Goal: Transaction & Acquisition: Purchase product/service

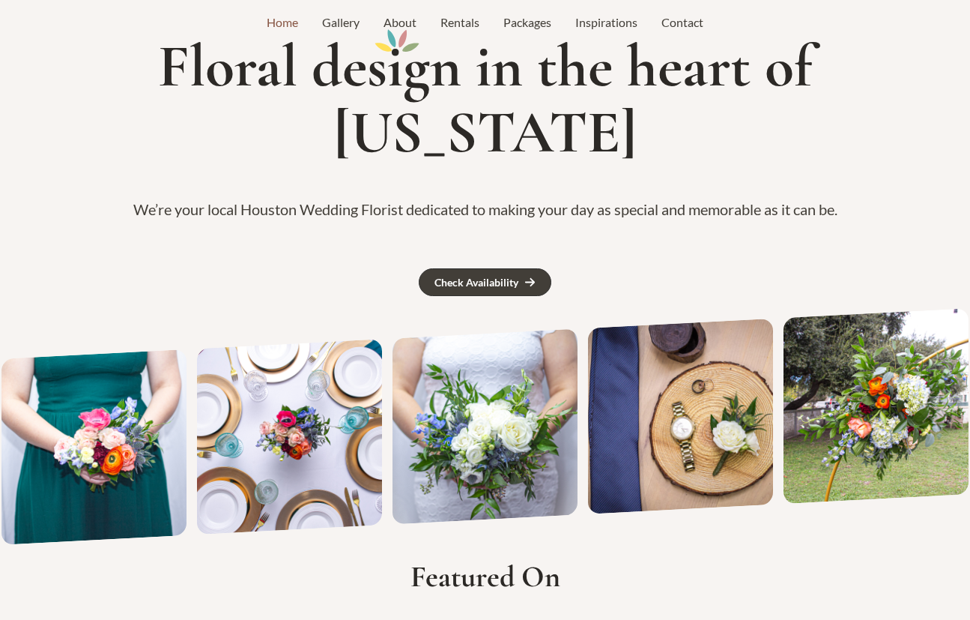
scroll to position [38, 0]
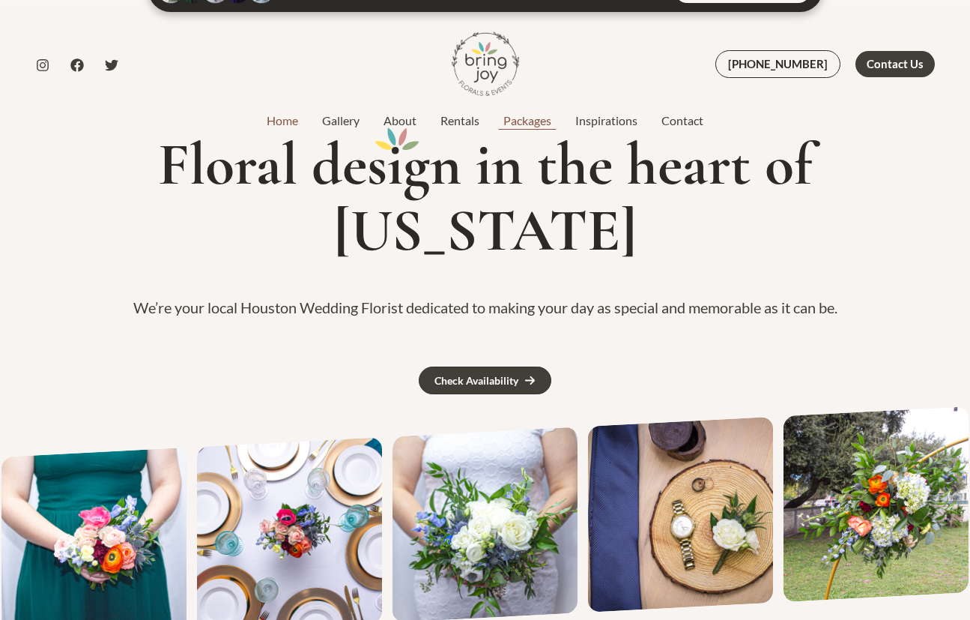
click at [531, 123] on link "Packages" at bounding box center [527, 121] width 72 height 18
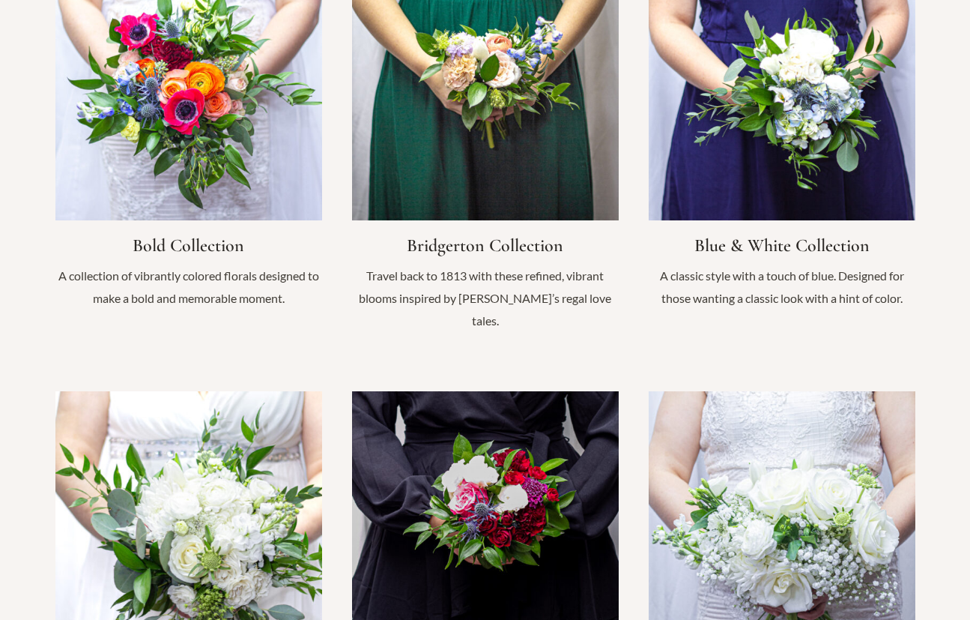
scroll to position [1227, 0]
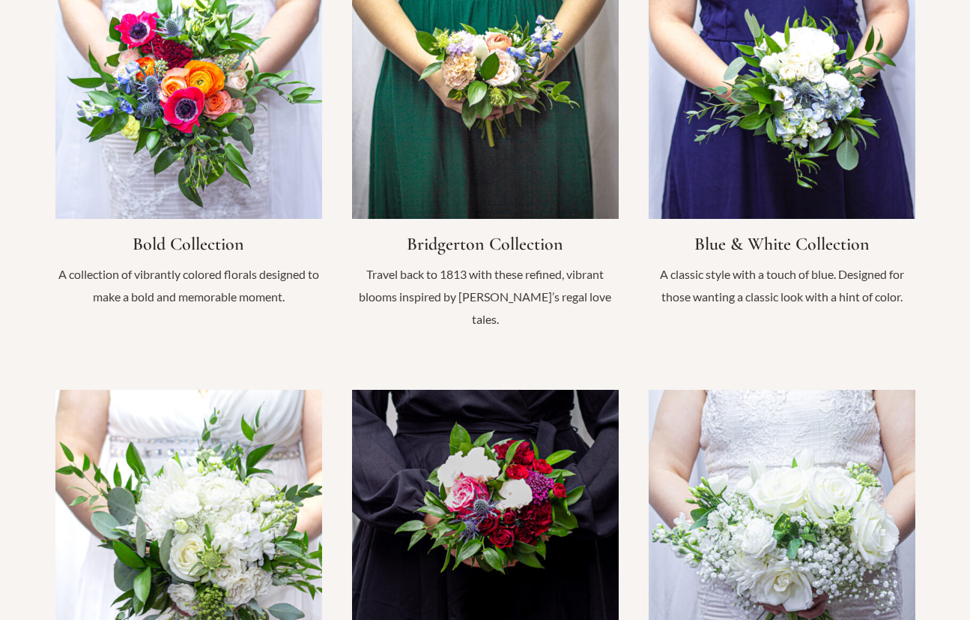
click at [518, 431] on link "Infobox Link" at bounding box center [485, 575] width 267 height 370
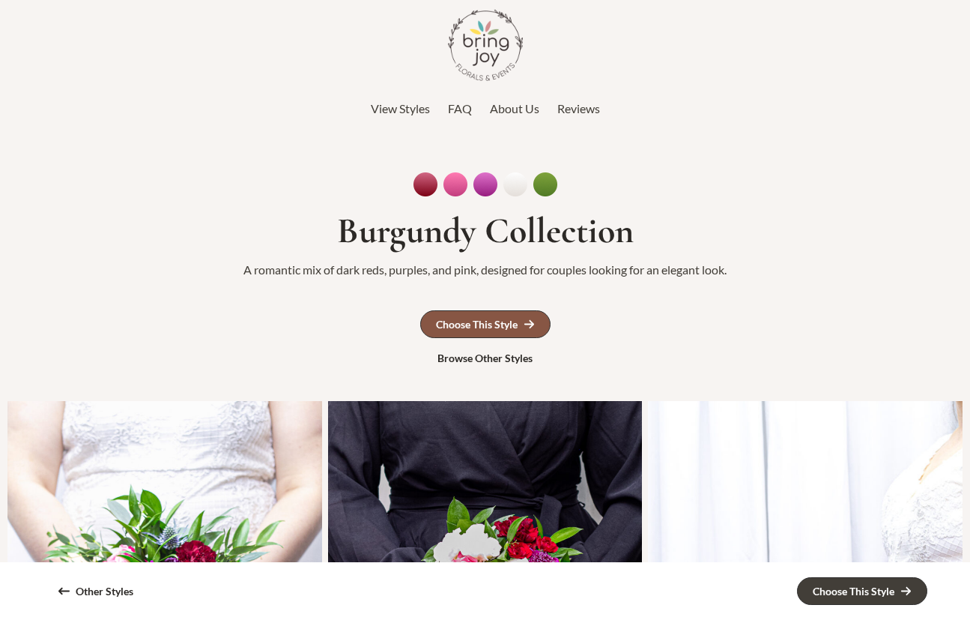
click at [524, 327] on icon at bounding box center [529, 323] width 11 height 11
